Goal: Navigation & Orientation: Go to known website

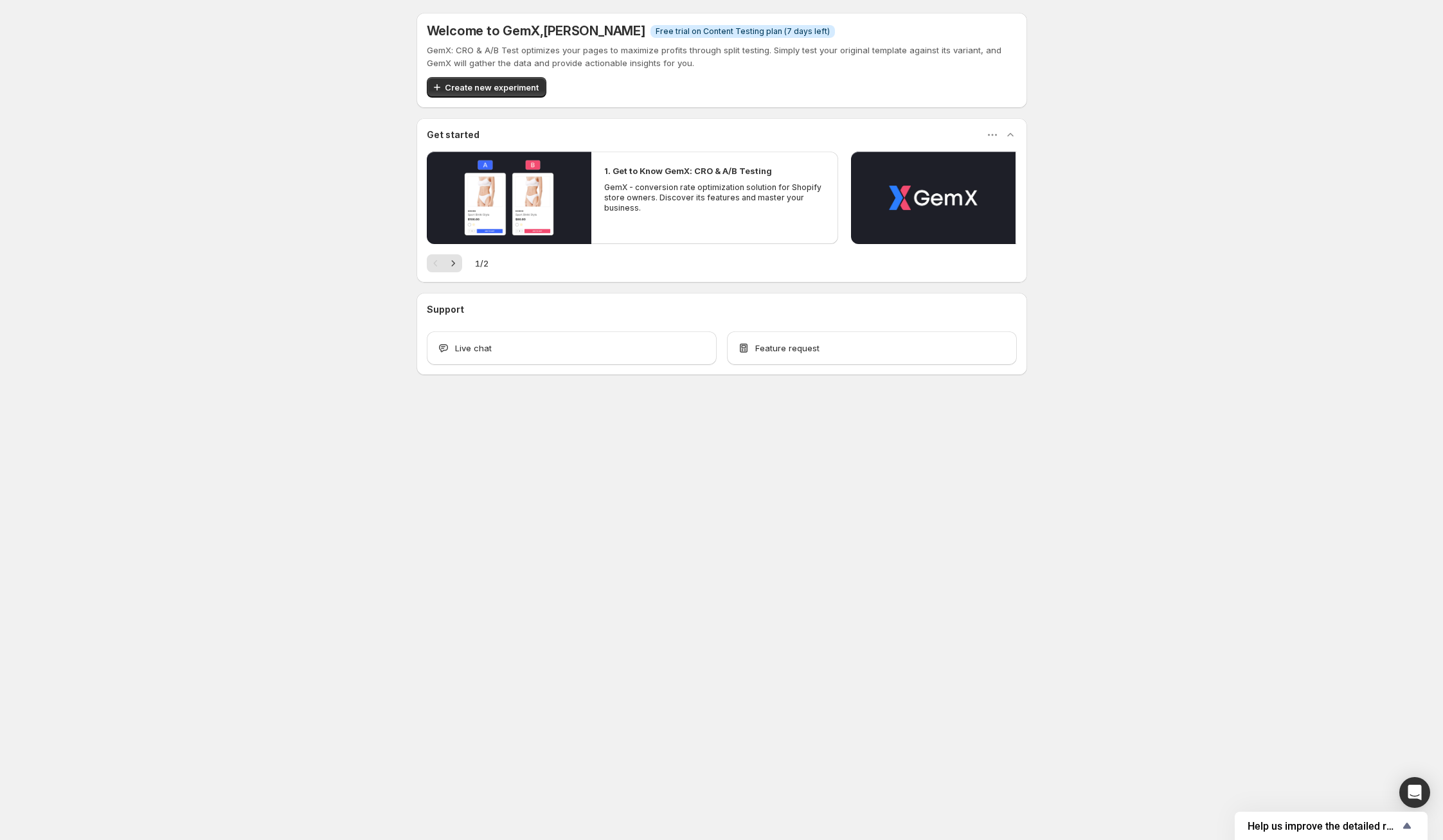
click at [18, 29] on div "Welcome to GemX , [PERSON_NAME] Info Free trial on Content Testing plan (7 days…" at bounding box center [721, 222] width 1443 height 445
